Goal: Transaction & Acquisition: Purchase product/service

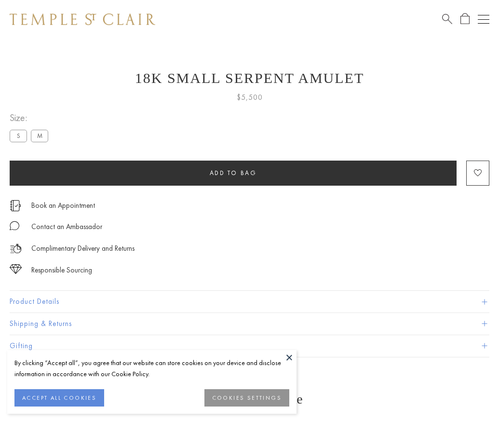
click at [233, 173] on span "Add to bag" at bounding box center [233, 173] width 47 height 8
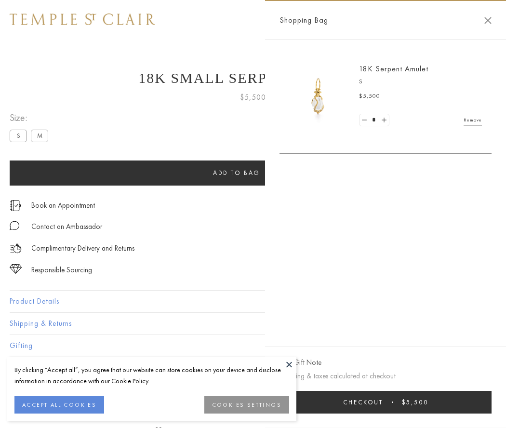
click at [383, 402] on span "Checkout" at bounding box center [363, 402] width 40 height 8
